Goal: Check status: Check status

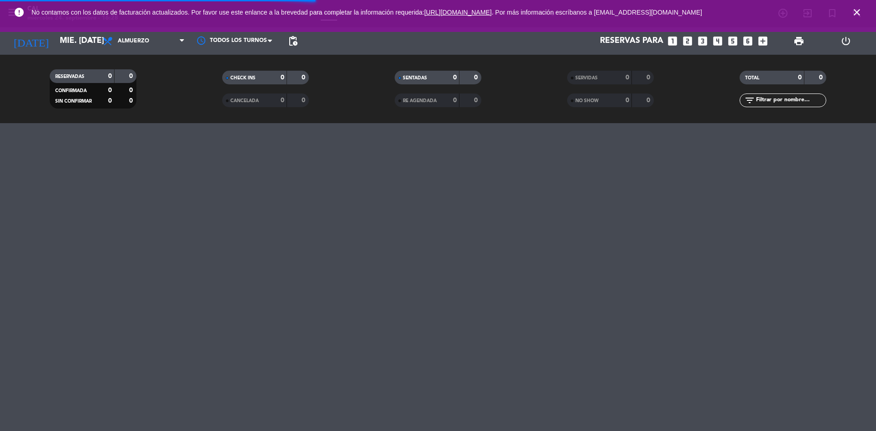
click at [858, 15] on icon "close" at bounding box center [857, 12] width 11 height 11
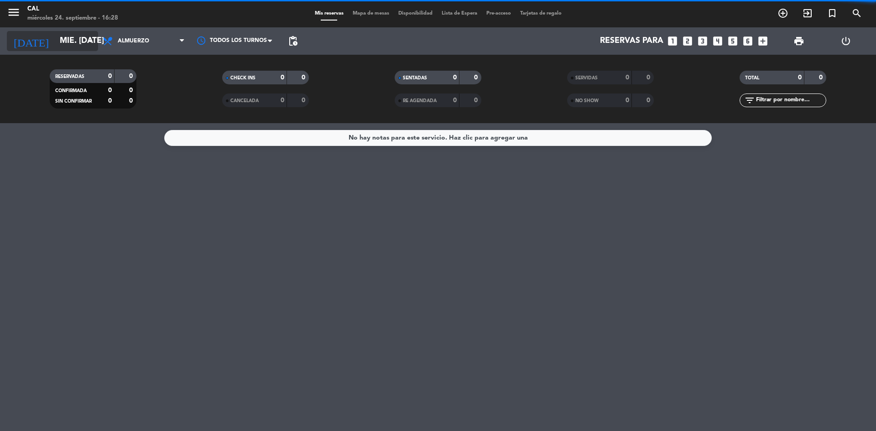
click at [55, 43] on input "mié. [DATE]" at bounding box center [108, 41] width 106 height 18
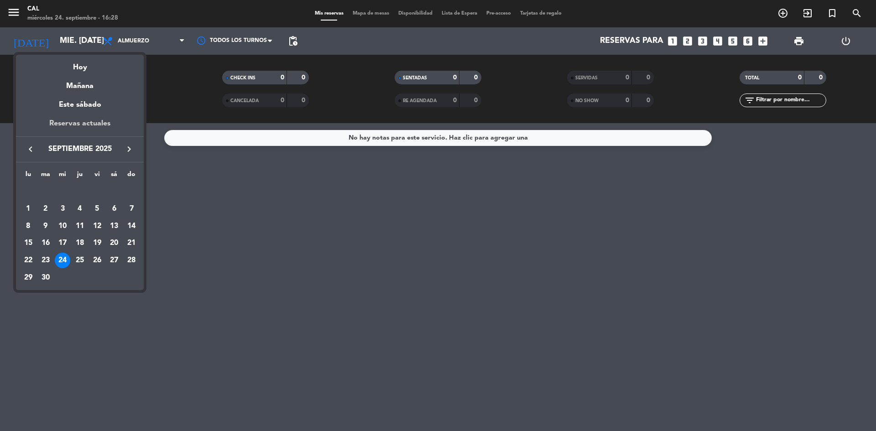
click at [77, 123] on div "Reservas actuales" at bounding box center [80, 127] width 128 height 19
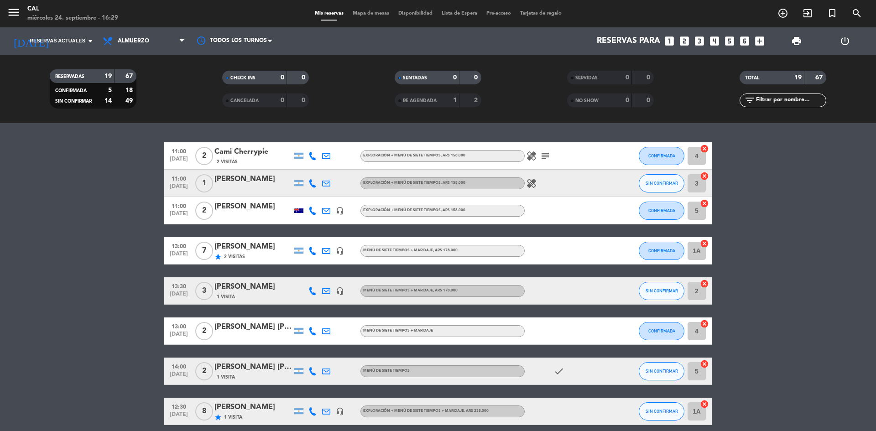
click at [299, 212] on div at bounding box center [298, 211] width 9 height 5
click at [311, 210] on icon at bounding box center [313, 211] width 8 height 8
click at [314, 154] on icon at bounding box center [313, 156] width 8 height 8
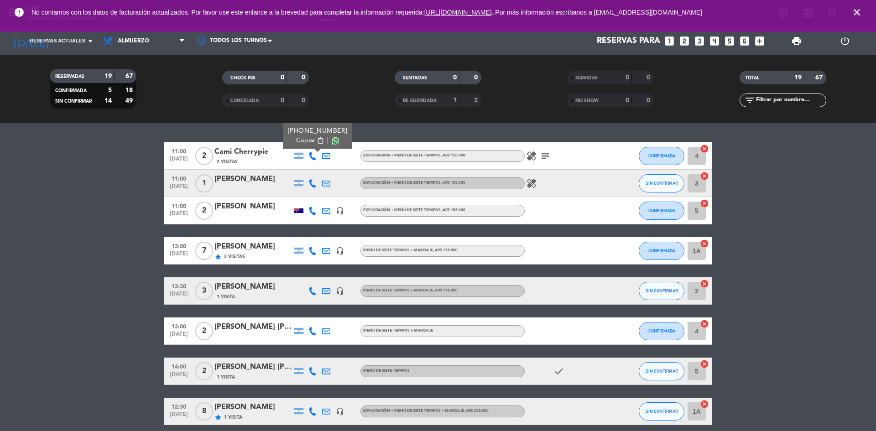
click at [312, 249] on icon at bounding box center [313, 251] width 8 height 8
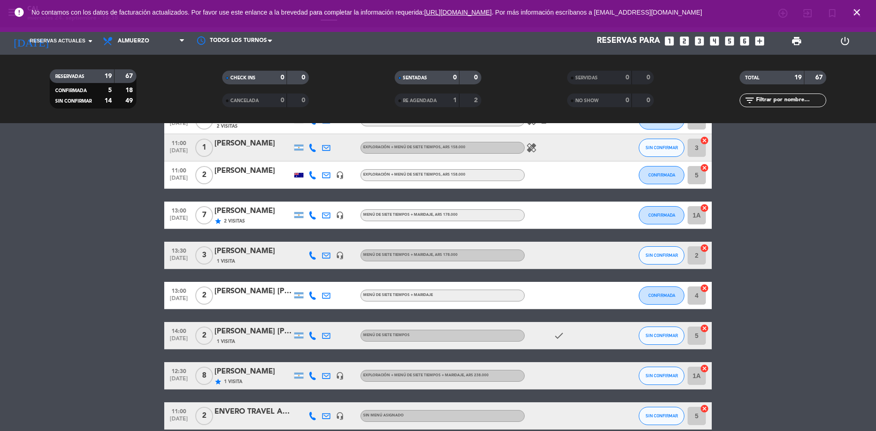
scroll to position [46, 0]
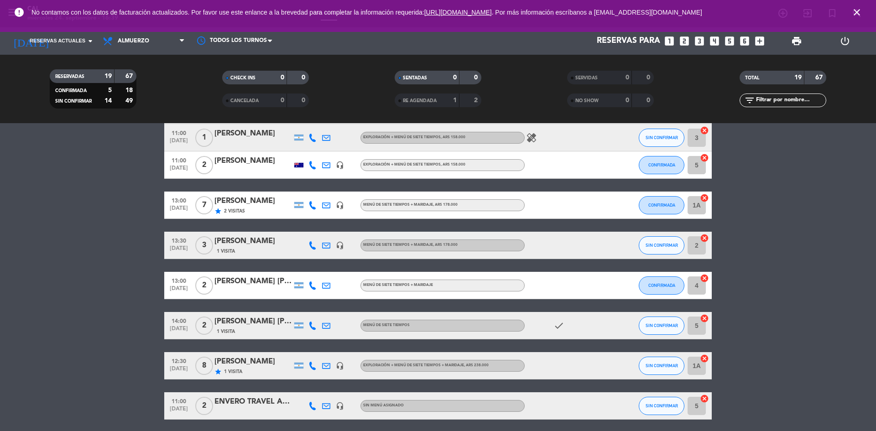
click at [312, 288] on icon at bounding box center [313, 286] width 8 height 8
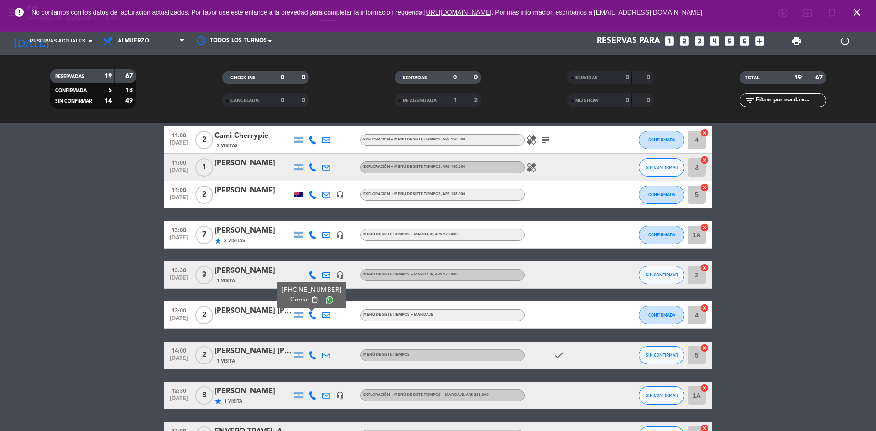
scroll to position [0, 0]
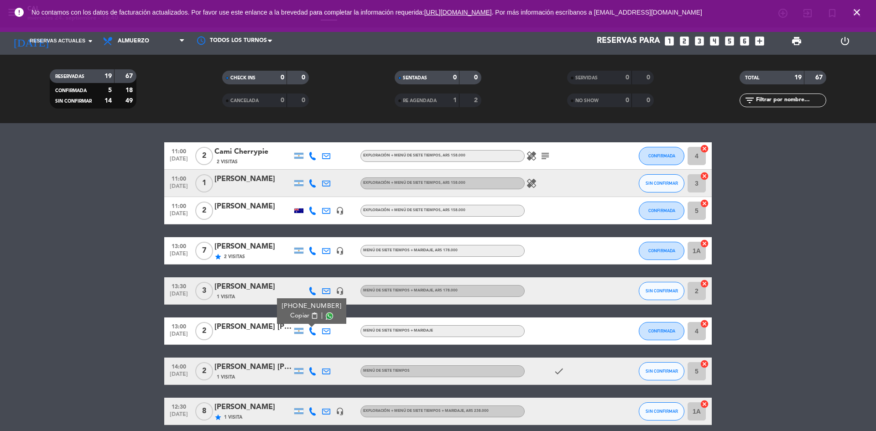
click at [311, 331] on icon at bounding box center [313, 331] width 8 height 8
